Goal: Find specific page/section: Find specific page/section

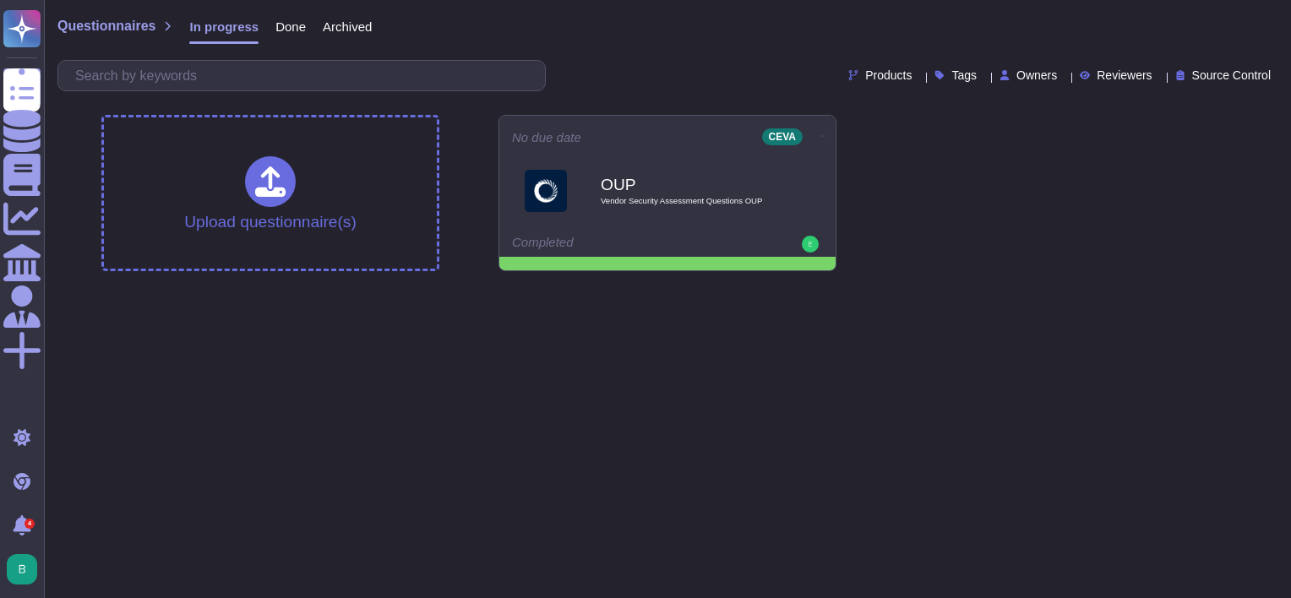
click at [279, 33] on span "Done" at bounding box center [290, 26] width 30 height 13
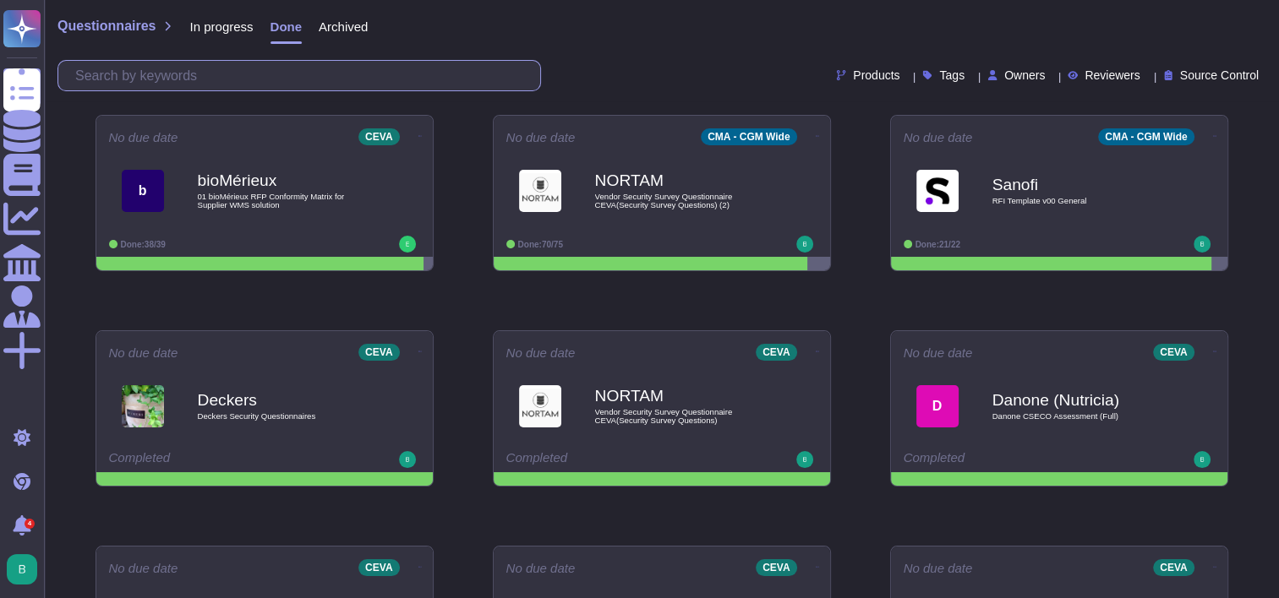
click at [283, 69] on input "text" at bounding box center [303, 76] width 473 height 30
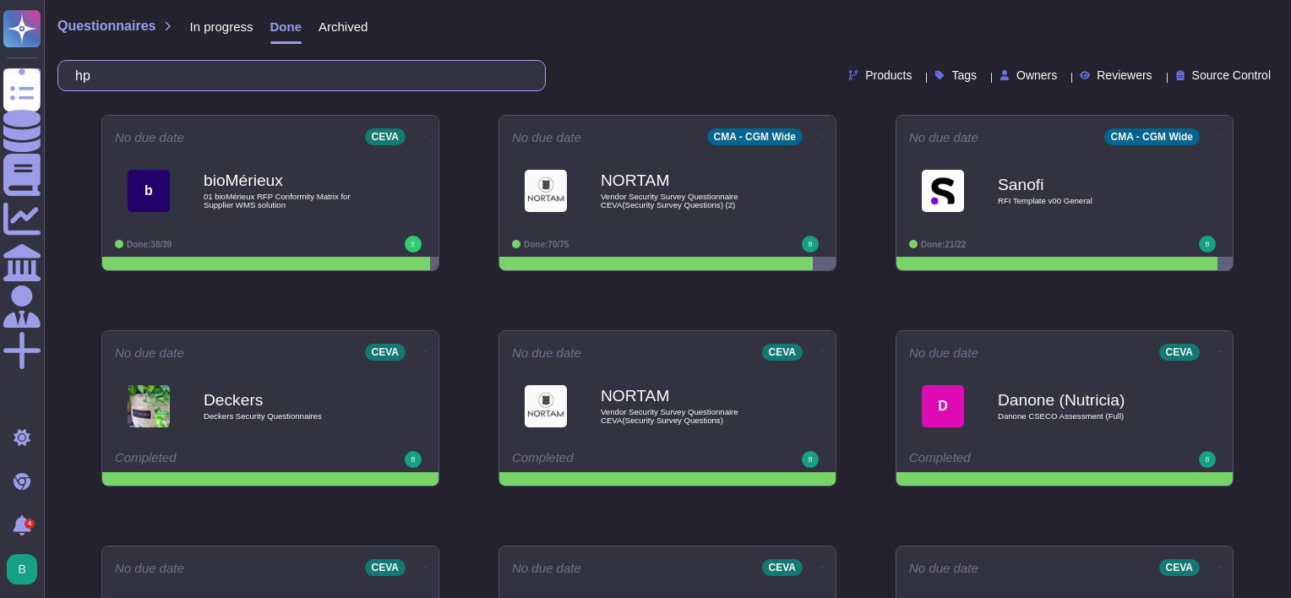
type input "h"
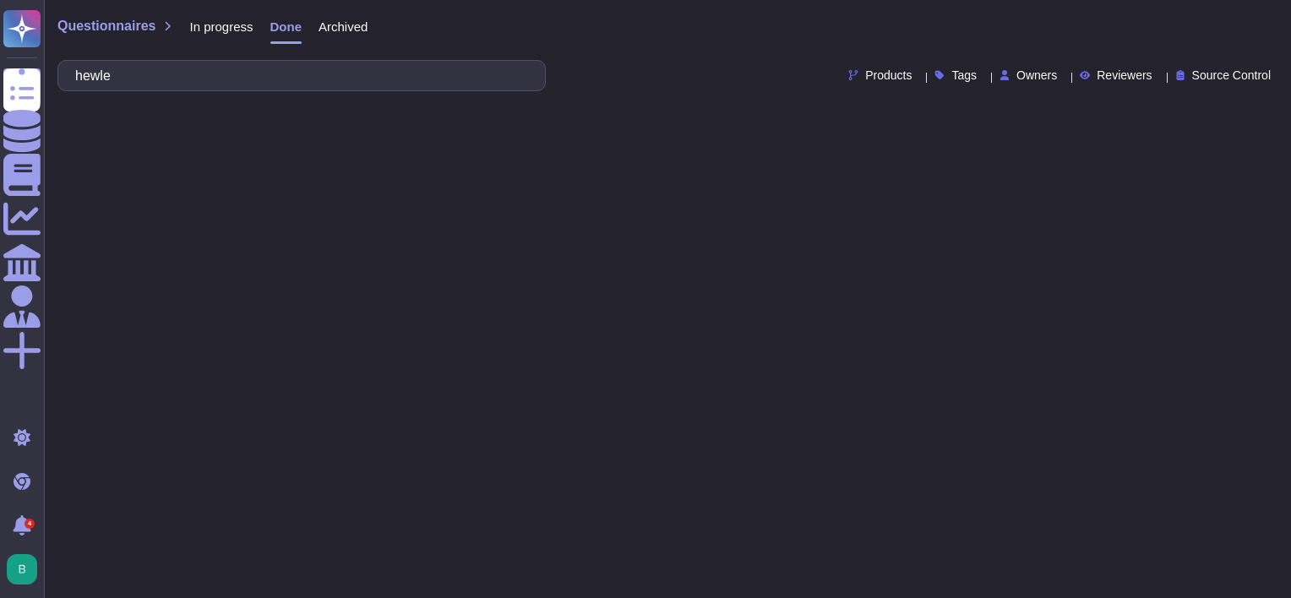
click at [323, 33] on span "Archived" at bounding box center [343, 26] width 49 height 13
click at [298, 68] on input "hewle" at bounding box center [297, 76] width 461 height 30
type input "HP"
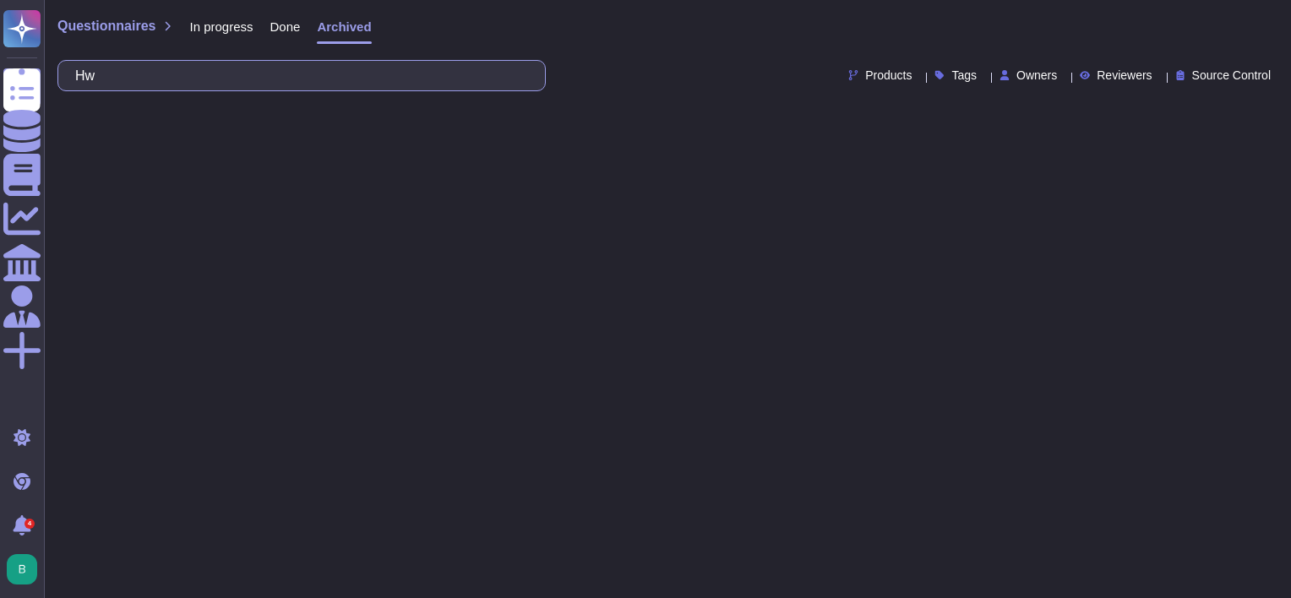
type input "Hwe"
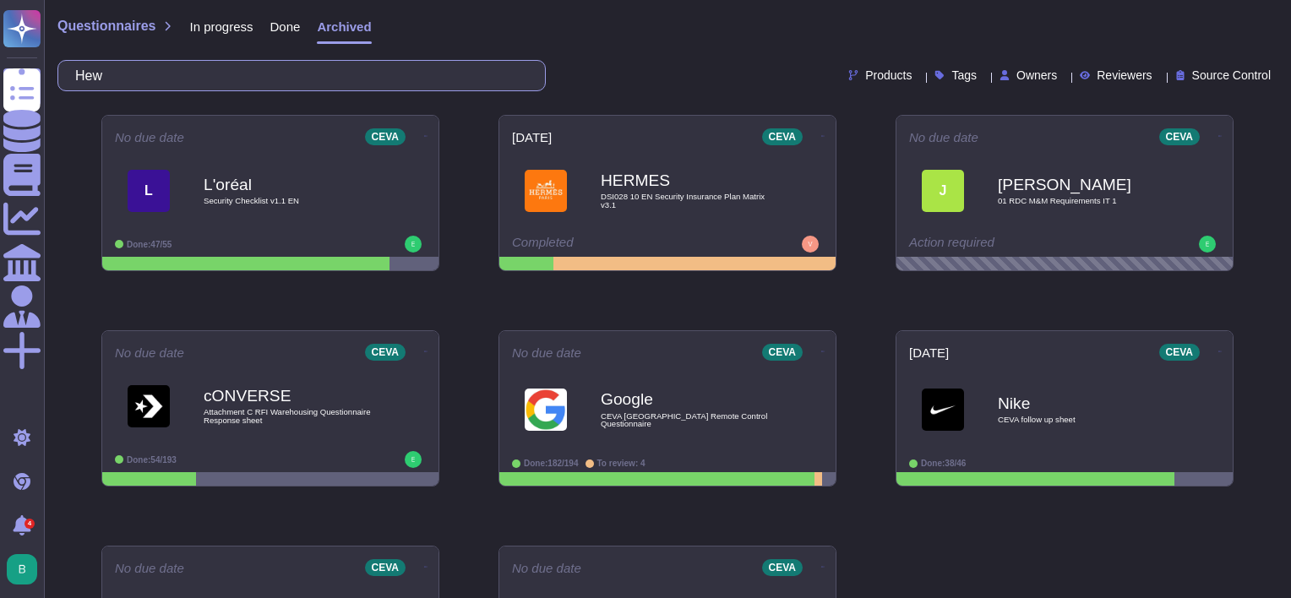
type input "Hewl"
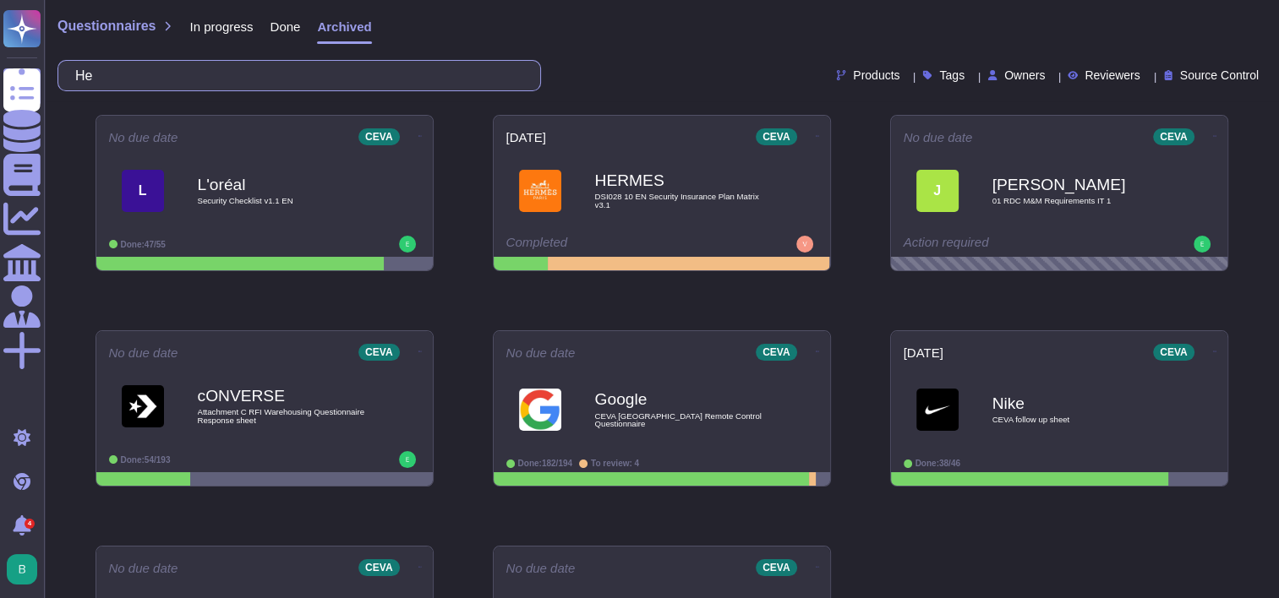
type input "H"
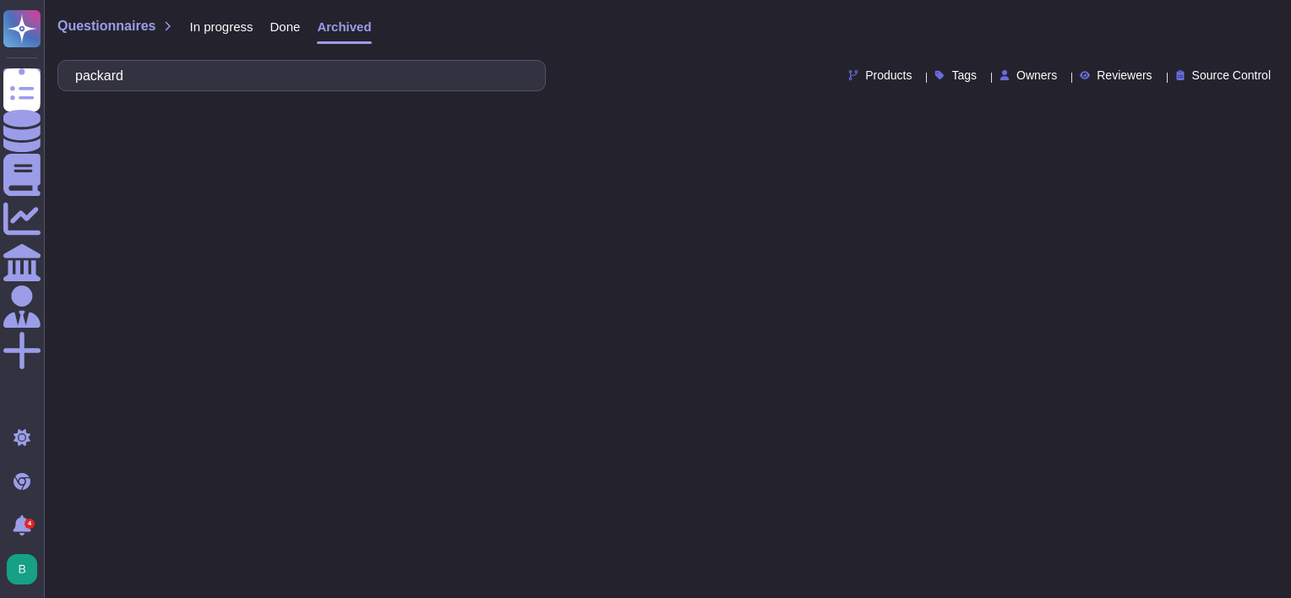
type input "packard"
click at [287, 31] on span "Done" at bounding box center [285, 26] width 30 height 13
click at [282, 69] on input "packard" at bounding box center [297, 76] width 461 height 30
